Goal: Task Accomplishment & Management: Manage account settings

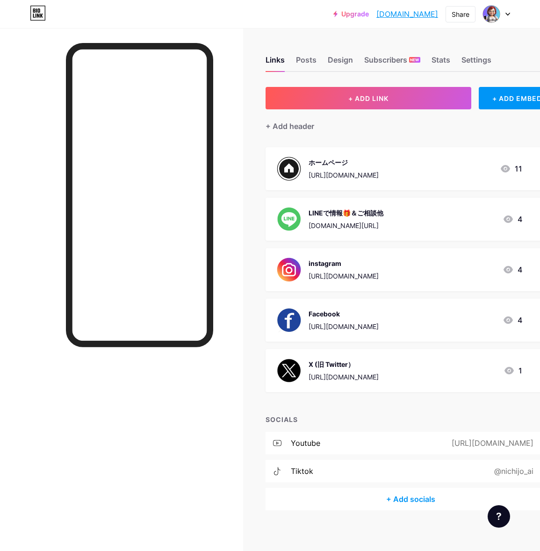
click at [513, 44] on div "Links Posts Design Subscribers NEW Stats Settings" at bounding box center [410, 55] width 290 height 33
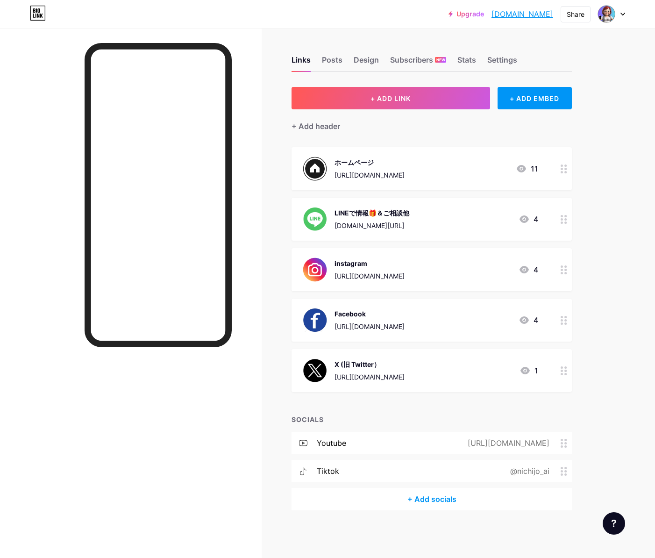
click at [425, 498] on div "+ Add socials" at bounding box center [432, 499] width 280 height 22
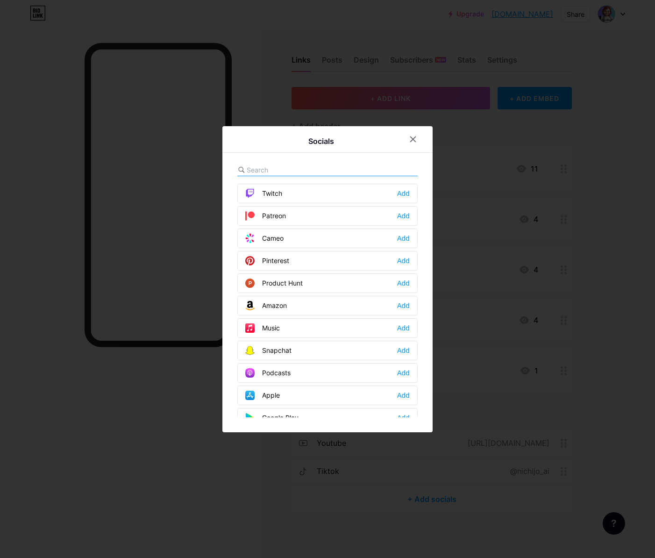
scroll to position [563, 0]
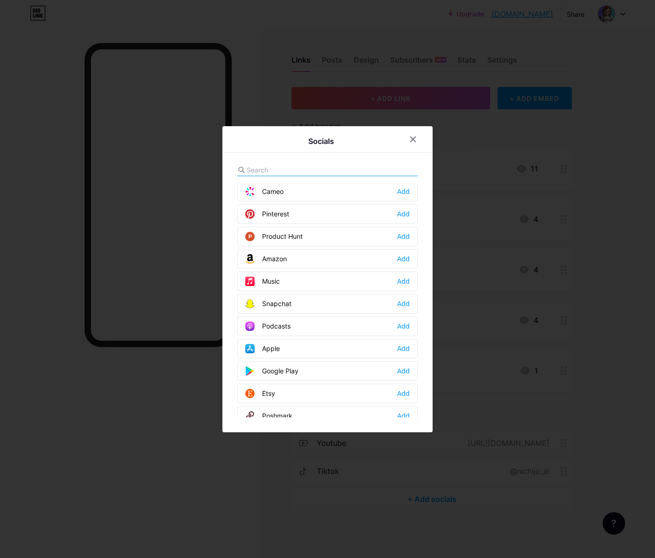
click at [247, 166] on input "text" at bounding box center [298, 170] width 103 height 10
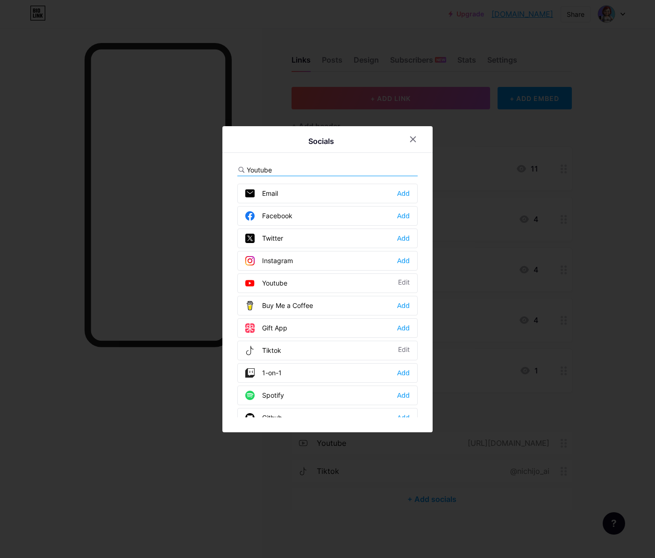
type input "Youtube"
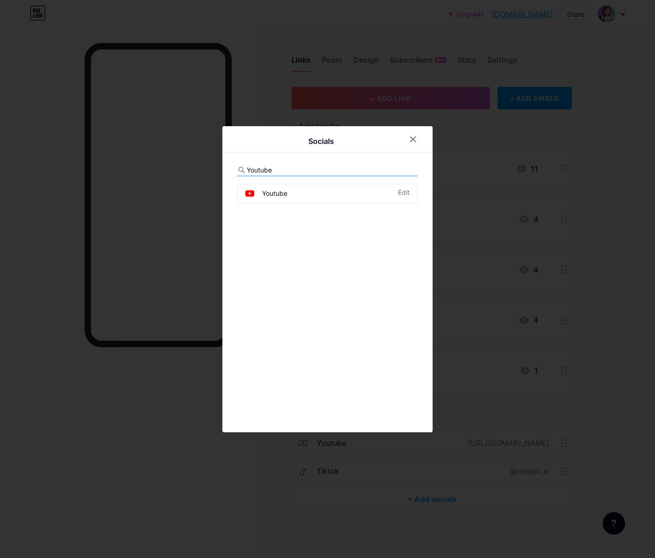
click at [271, 195] on div "Youtube" at bounding box center [266, 193] width 42 height 9
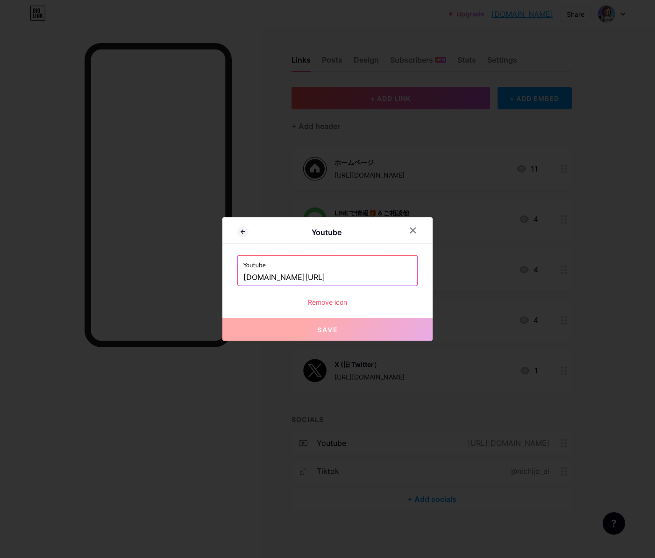
click at [359, 277] on input "[DOMAIN_NAME][URL]" at bounding box center [327, 278] width 168 height 16
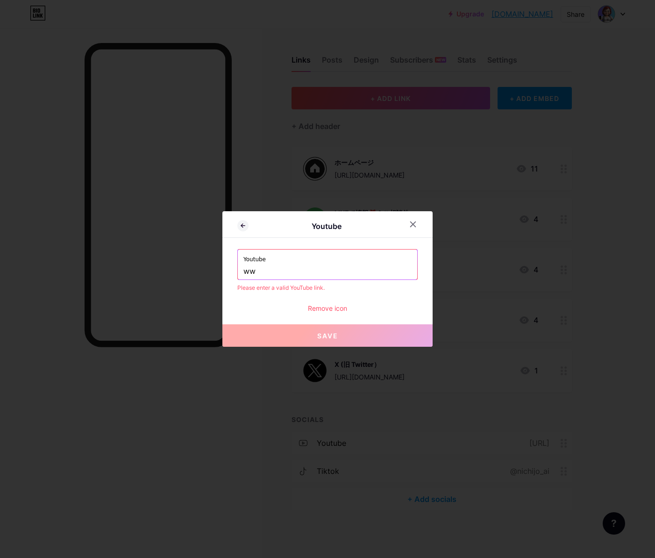
type input "w"
click at [470, 11] on div at bounding box center [327, 279] width 655 height 558
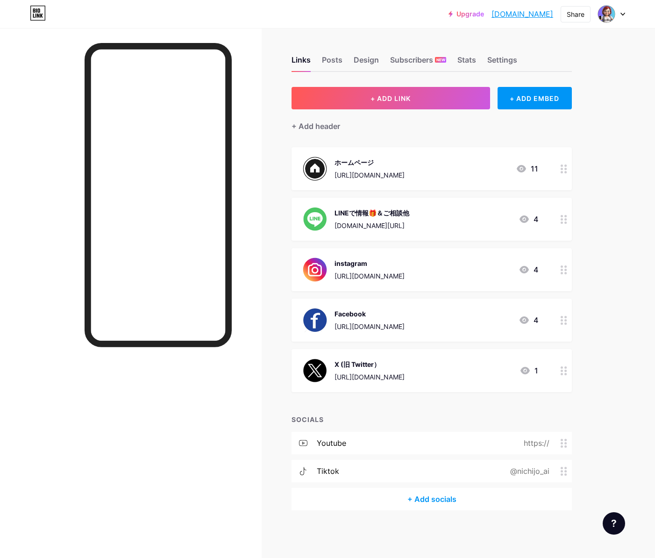
click at [358, 444] on div "youtube https://" at bounding box center [432, 443] width 280 height 22
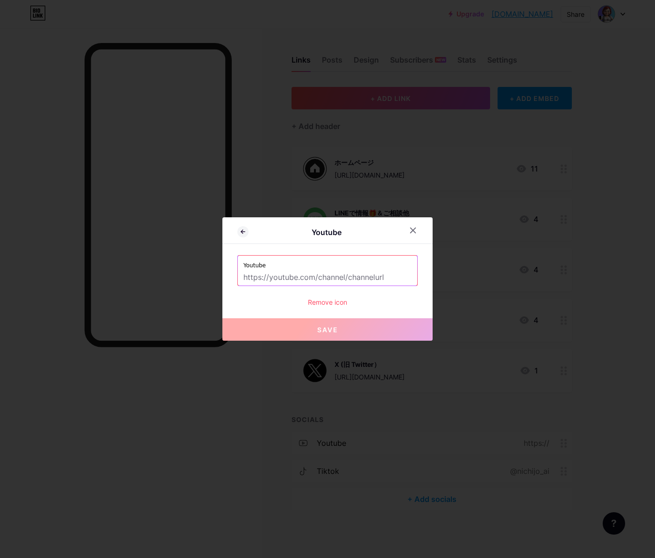
click at [255, 280] on input "text" at bounding box center [327, 278] width 168 height 16
paste input "[URL][DOMAIN_NAME]"
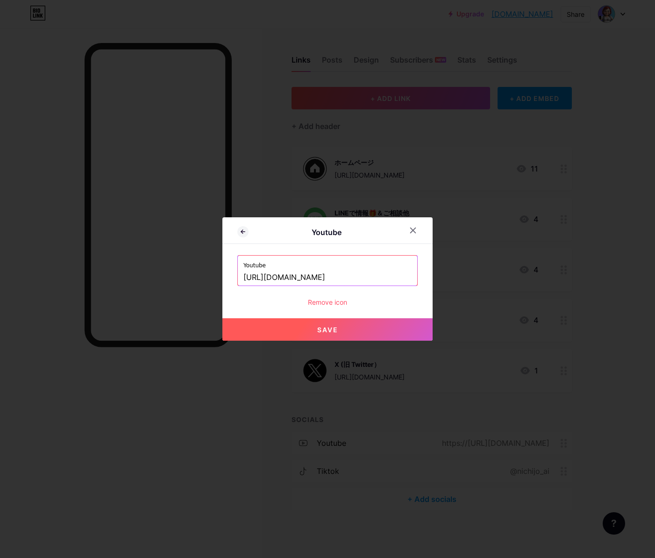
type input "[URL][DOMAIN_NAME]"
click at [320, 326] on span "Save" at bounding box center [327, 330] width 21 height 8
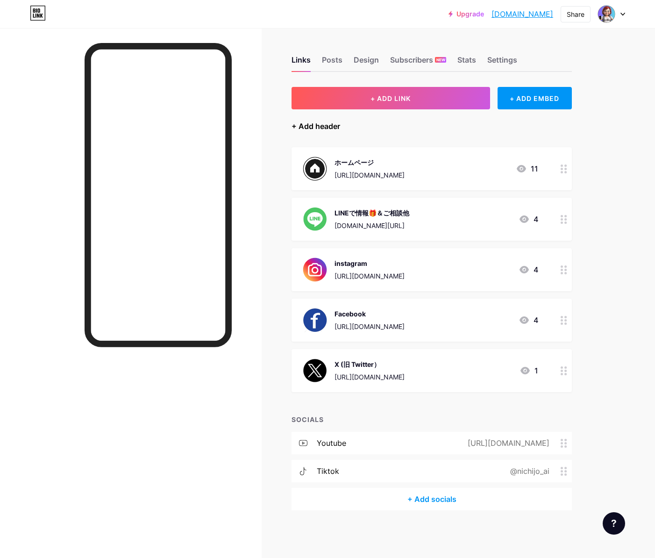
click at [321, 124] on div "+ Add header" at bounding box center [316, 126] width 49 height 11
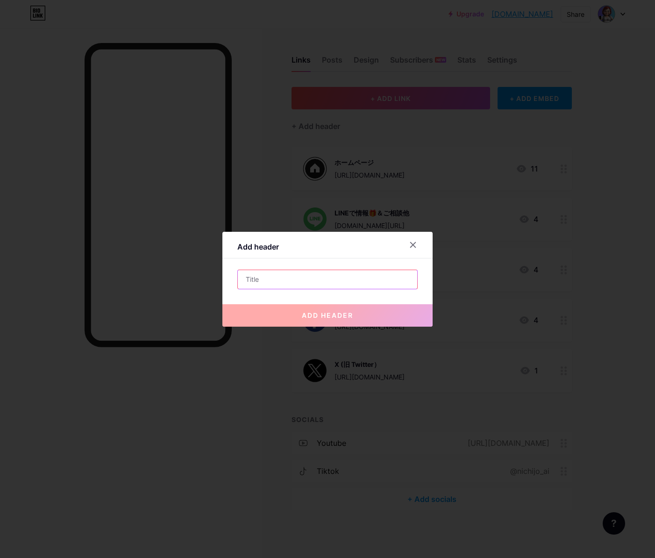
click at [252, 280] on input "text" at bounding box center [327, 279] width 179 height 19
click at [410, 246] on icon at bounding box center [412, 244] width 7 height 7
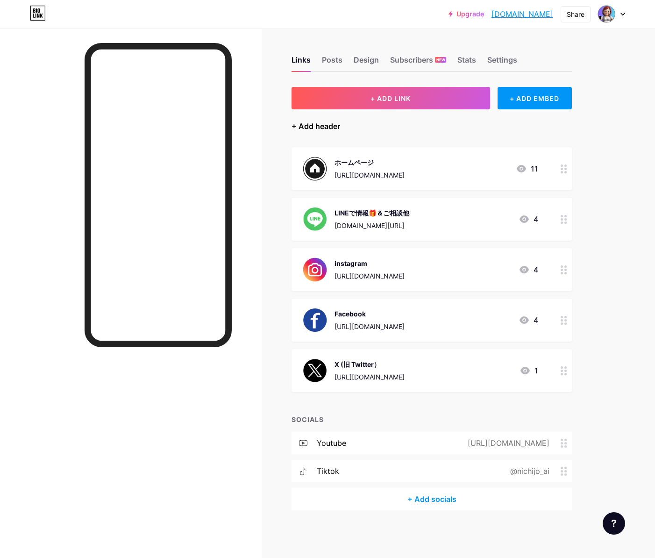
click at [295, 128] on div "+ Add header" at bounding box center [316, 126] width 49 height 11
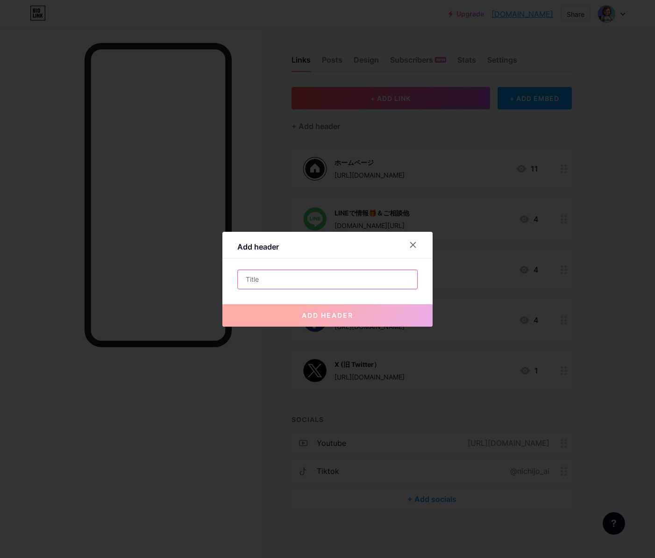
click at [254, 284] on input "text" at bounding box center [327, 279] width 179 height 19
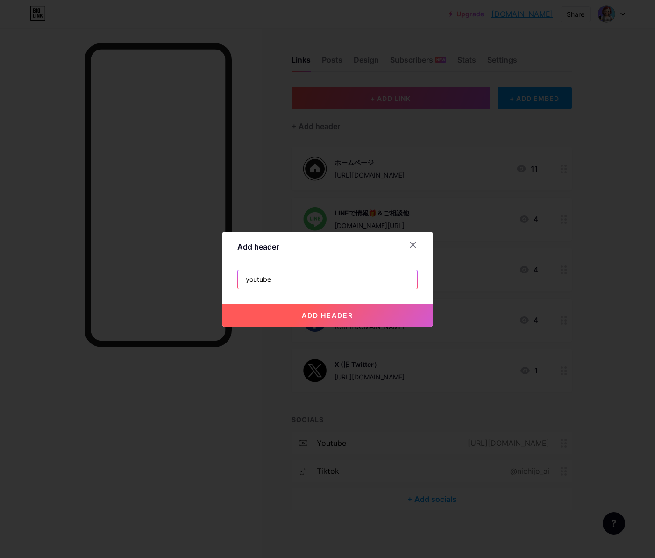
type input "youtube"
click at [325, 317] on span "add header" at bounding box center [327, 315] width 51 height 8
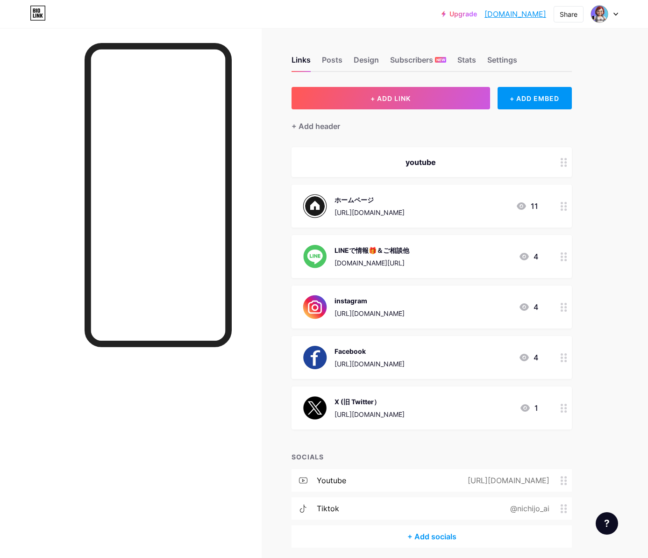
click at [539, 169] on div at bounding box center [564, 162] width 16 height 30
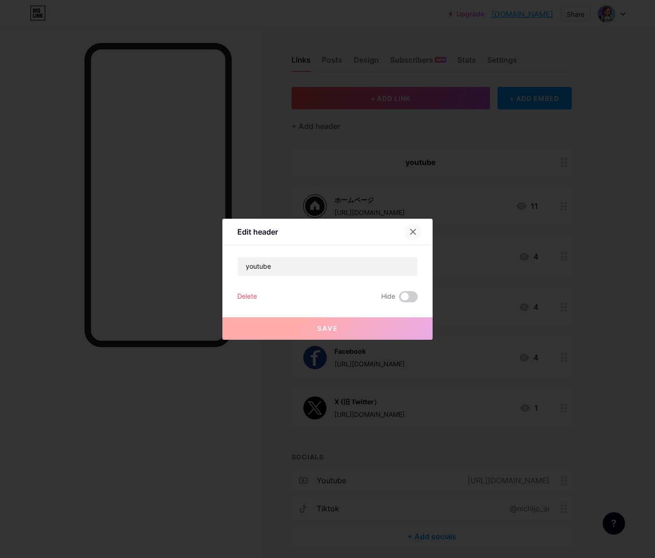
click at [411, 230] on icon at bounding box center [413, 231] width 5 height 5
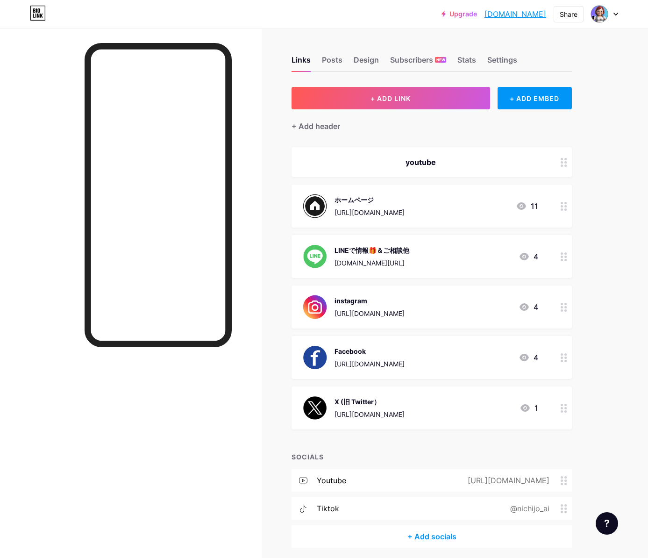
click at [539, 164] on icon at bounding box center [564, 162] width 7 height 9
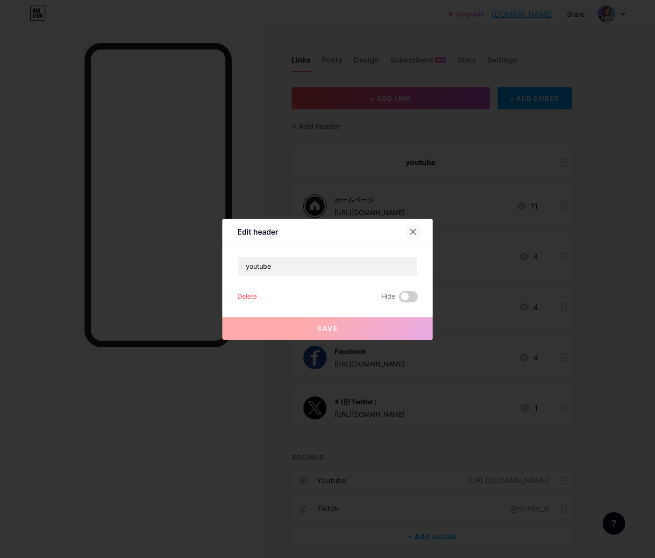
drag, startPoint x: 408, startPoint y: 231, endPoint x: 429, endPoint y: 200, distance: 37.3
click at [409, 231] on icon at bounding box center [412, 231] width 7 height 7
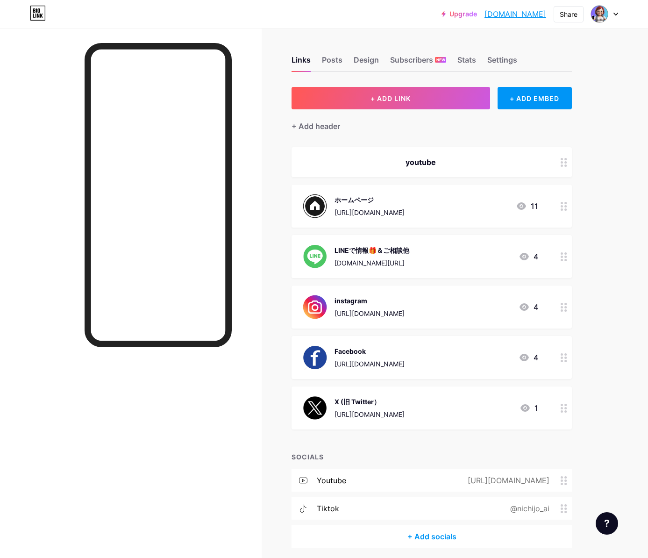
click at [336, 164] on div "youtube" at bounding box center [420, 162] width 235 height 11
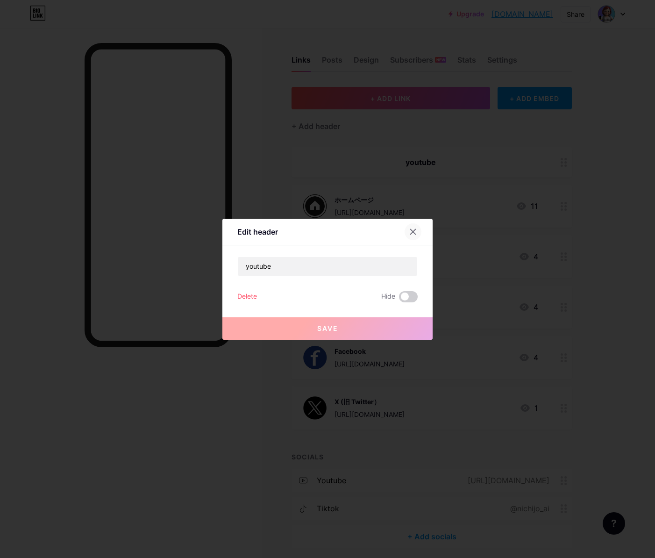
click at [409, 233] on icon at bounding box center [412, 231] width 7 height 7
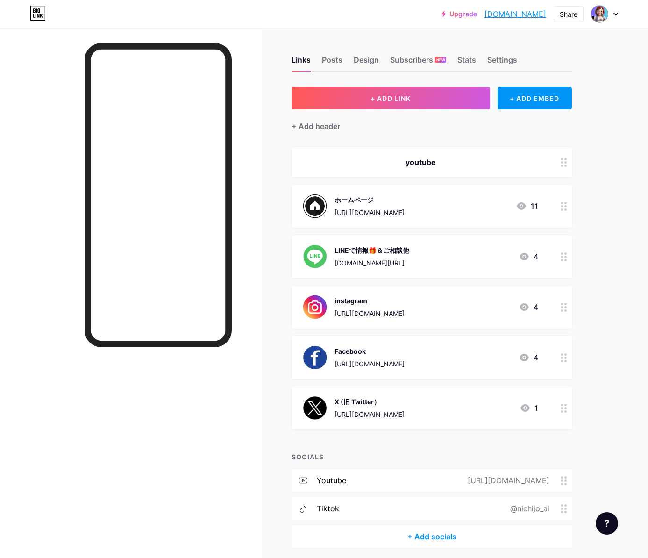
click at [406, 159] on div "youtube" at bounding box center [420, 162] width 235 height 11
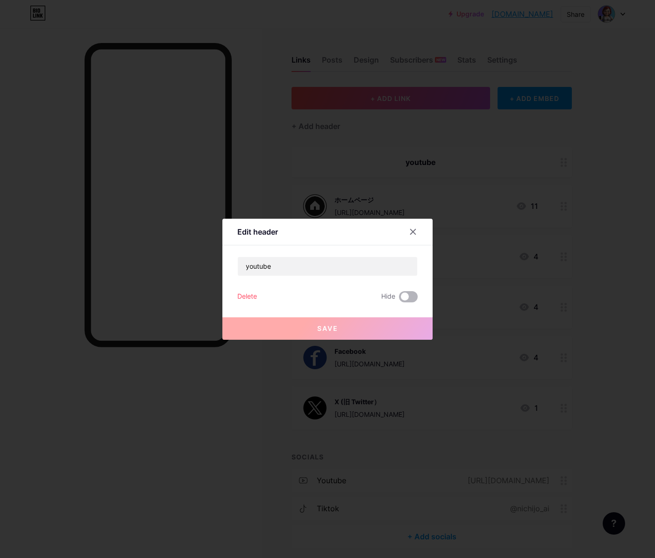
click at [405, 298] on span at bounding box center [408, 296] width 19 height 11
click at [399, 299] on input "checkbox" at bounding box center [399, 299] width 0 height 0
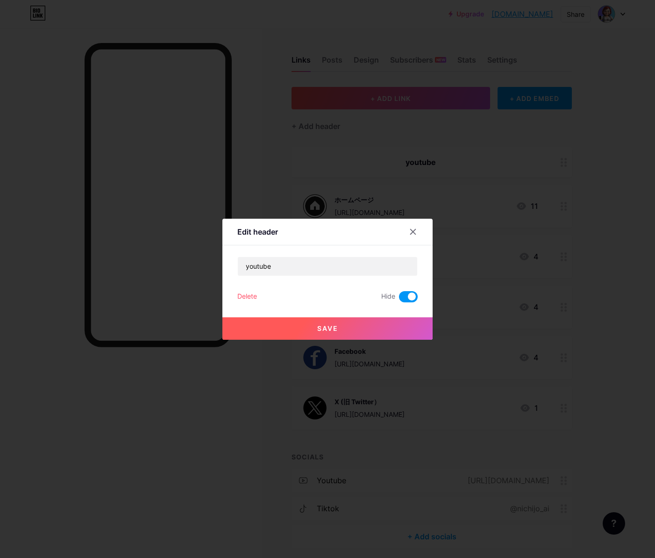
click at [347, 327] on button "Save" at bounding box center [327, 328] width 210 height 22
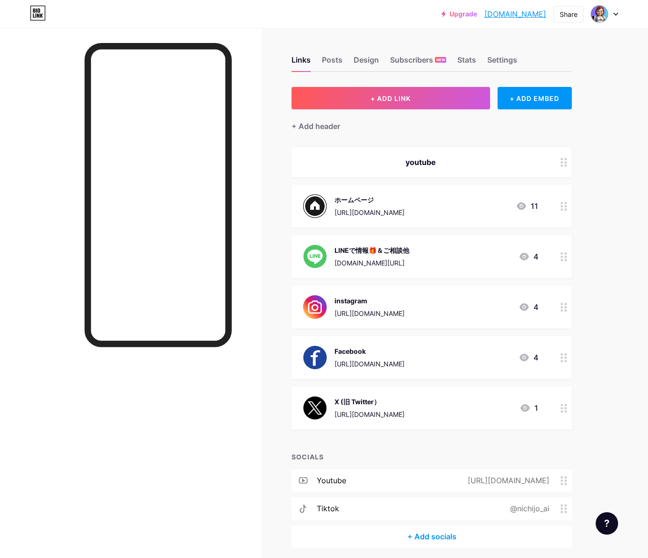
click at [419, 164] on div "youtube" at bounding box center [420, 162] width 235 height 11
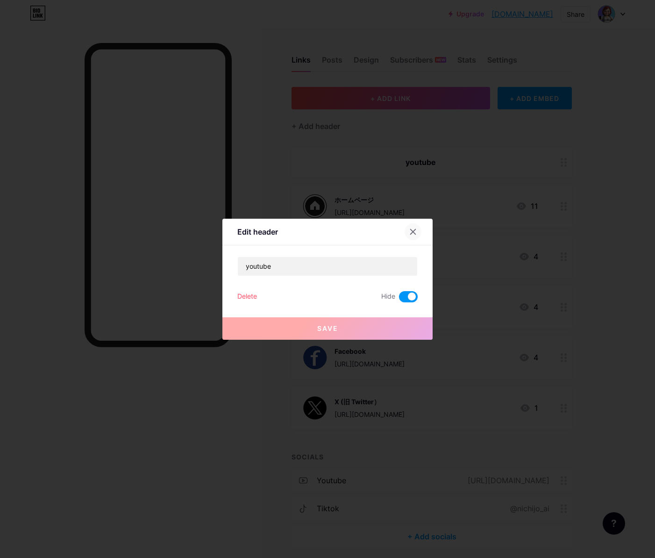
click at [409, 231] on icon at bounding box center [412, 231] width 7 height 7
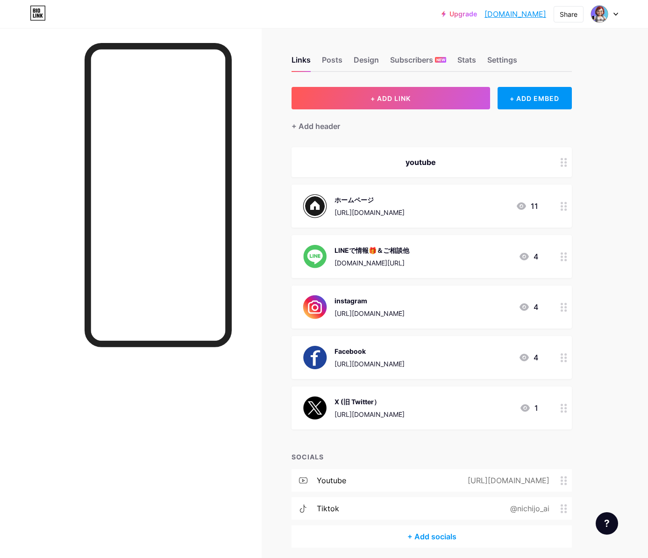
click at [426, 164] on div "youtube" at bounding box center [420, 162] width 235 height 11
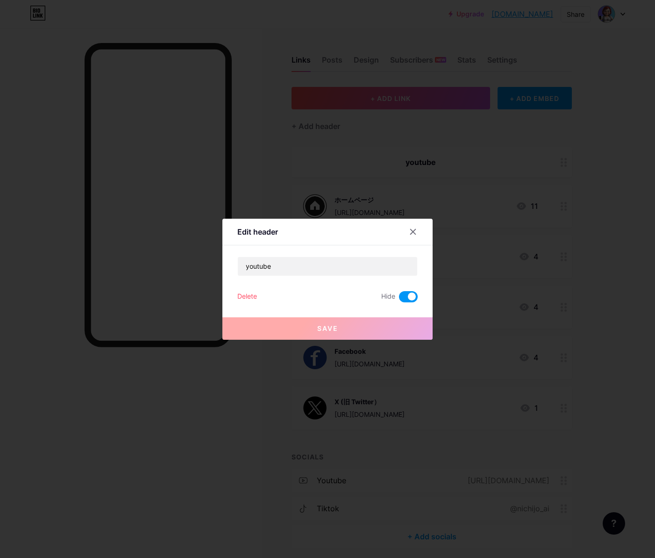
click at [401, 299] on span at bounding box center [408, 296] width 19 height 11
click at [399, 299] on input "checkbox" at bounding box center [399, 299] width 0 height 0
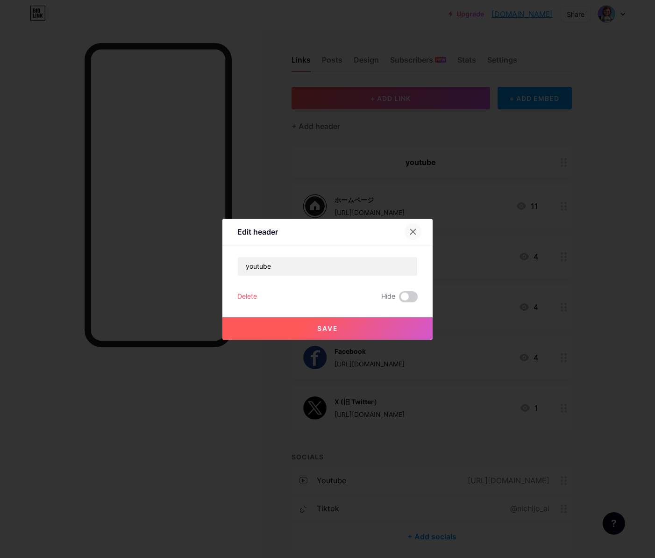
click at [412, 231] on icon at bounding box center [412, 231] width 7 height 7
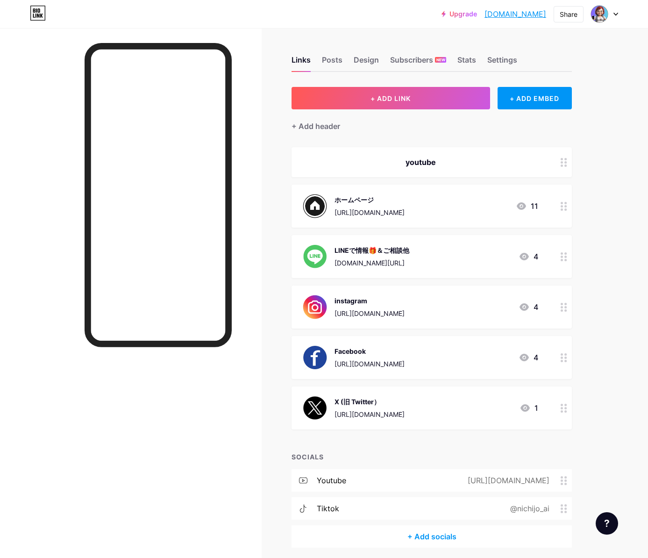
click at [421, 160] on div "youtube" at bounding box center [420, 162] width 235 height 11
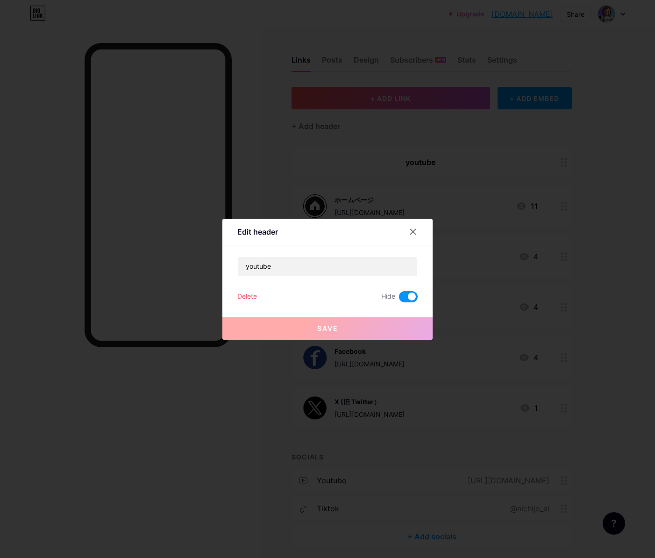
click at [251, 297] on div "Delete" at bounding box center [247, 296] width 20 height 11
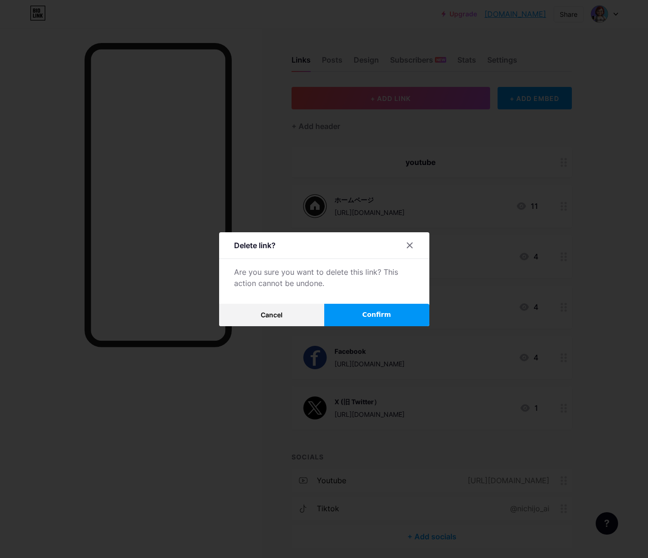
click at [363, 315] on button "Confirm" at bounding box center [376, 315] width 105 height 22
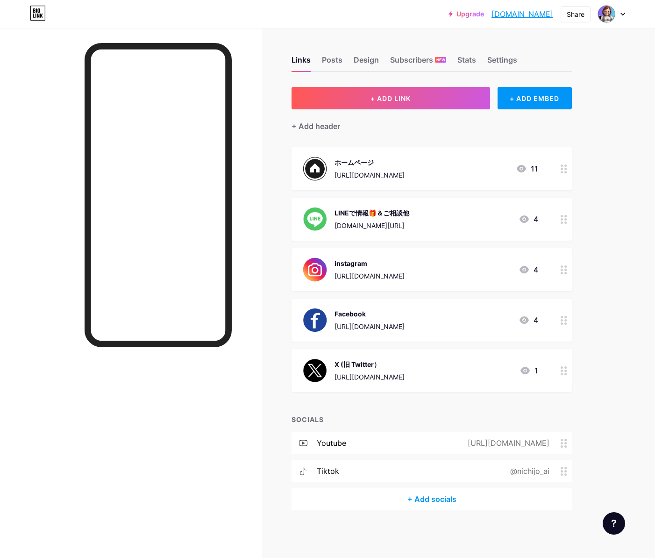
click at [248, 294] on div at bounding box center [131, 307] width 262 height 558
click at [335, 471] on div "tiktok" at bounding box center [328, 470] width 22 height 11
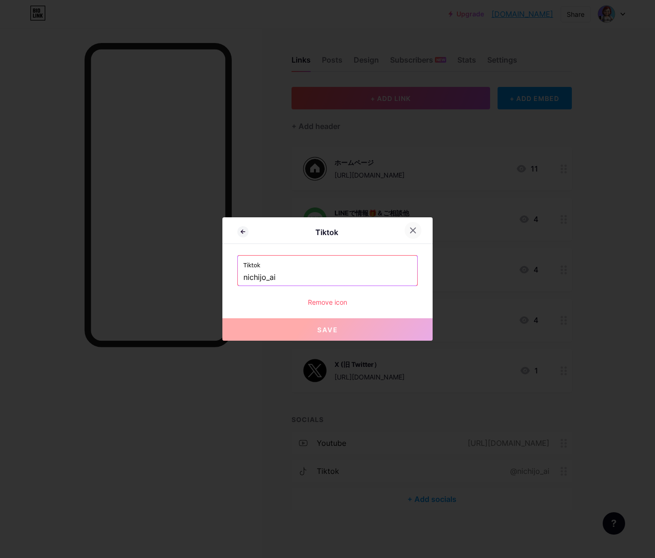
click at [411, 231] on icon at bounding box center [412, 230] width 7 height 7
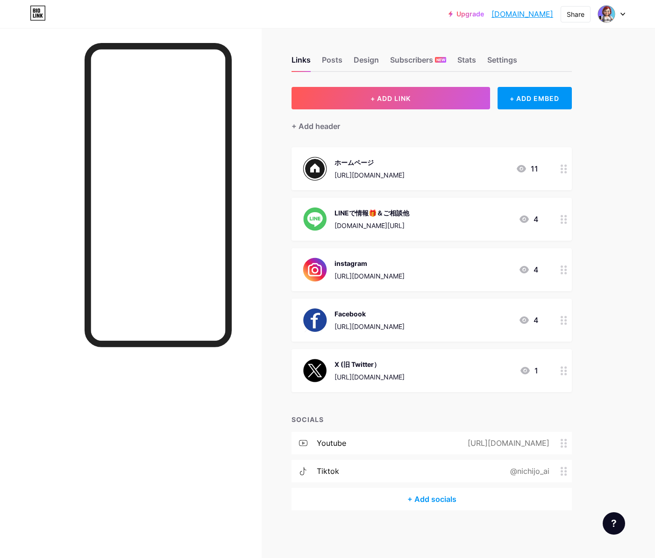
click at [526, 472] on div "@nichijo_ai" at bounding box center [527, 470] width 65 height 11
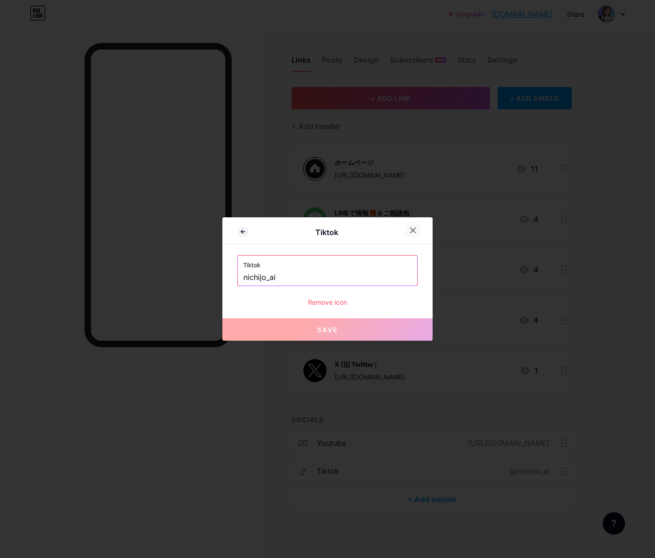
click at [414, 228] on div at bounding box center [413, 230] width 17 height 17
